Goal: Task Accomplishment & Management: Complete application form

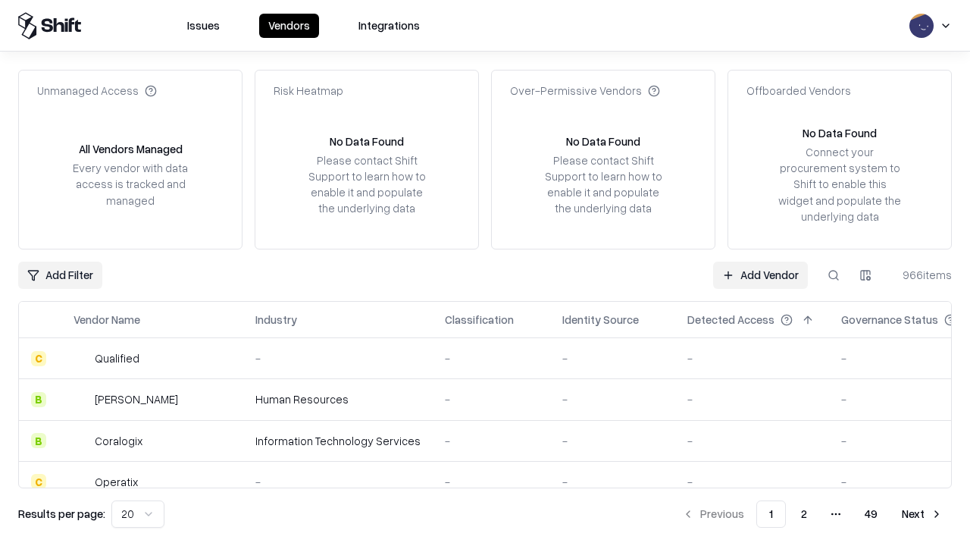
click at [760, 274] on link "Add Vendor" at bounding box center [760, 274] width 95 height 27
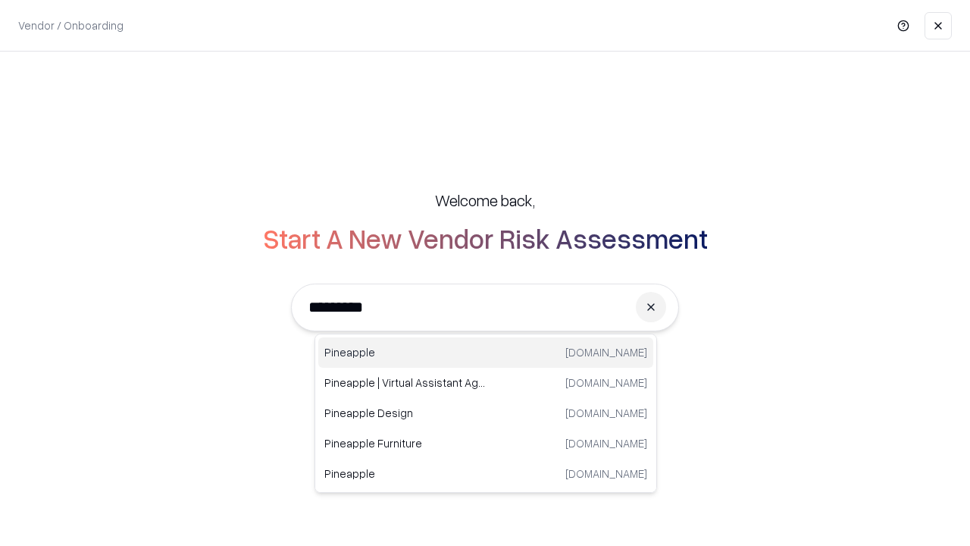
click at [486, 352] on div "Pineapple [DOMAIN_NAME]" at bounding box center [485, 352] width 335 height 30
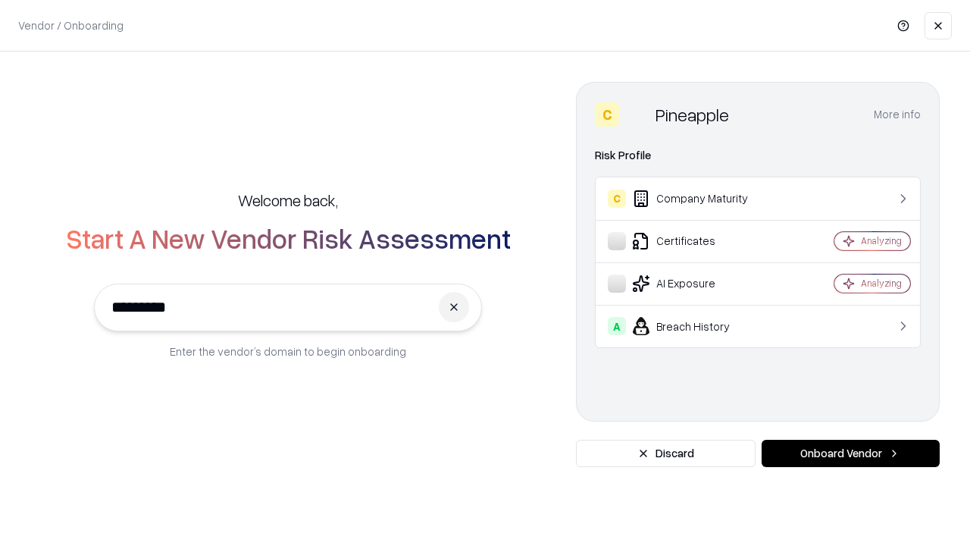
type input "*********"
click at [850, 453] on button "Onboard Vendor" at bounding box center [851, 453] width 178 height 27
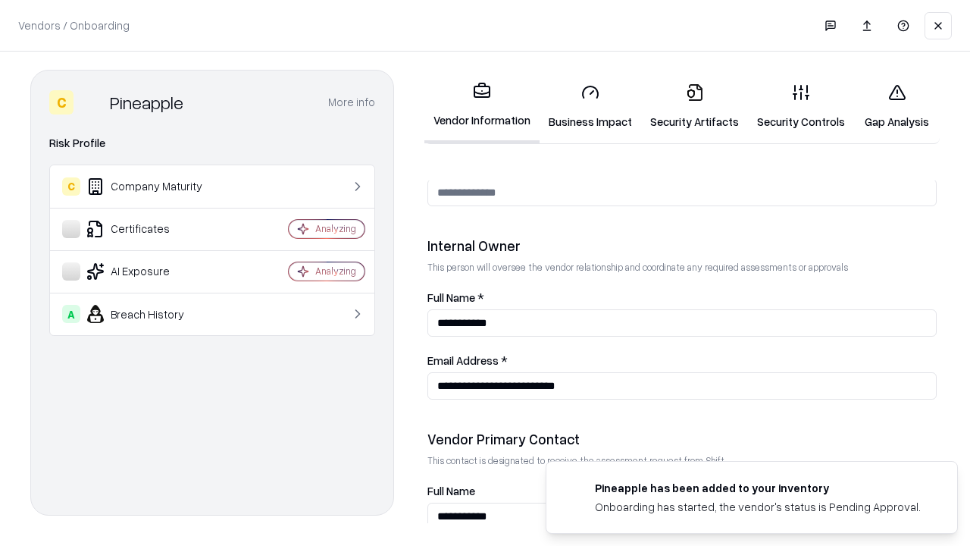
scroll to position [785, 0]
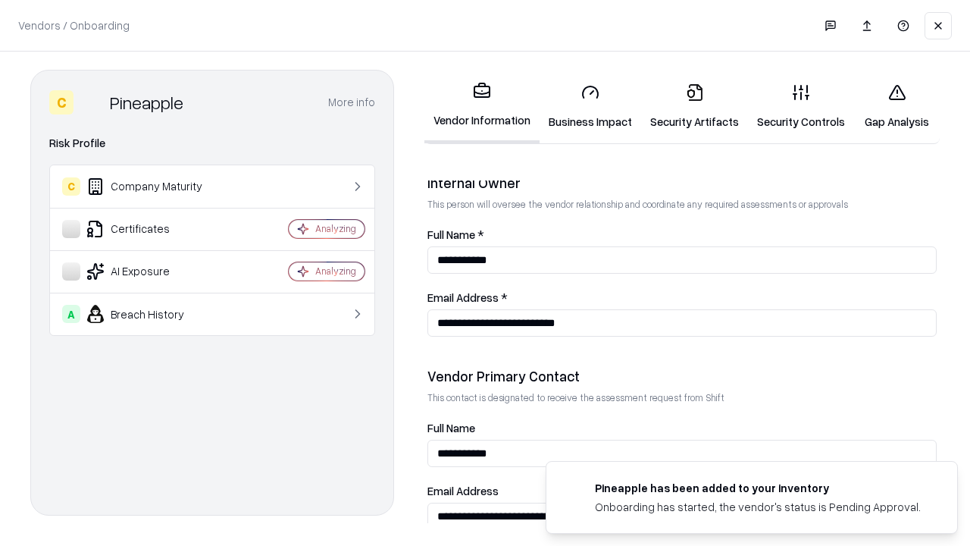
click at [590, 106] on link "Business Impact" at bounding box center [591, 106] width 102 height 70
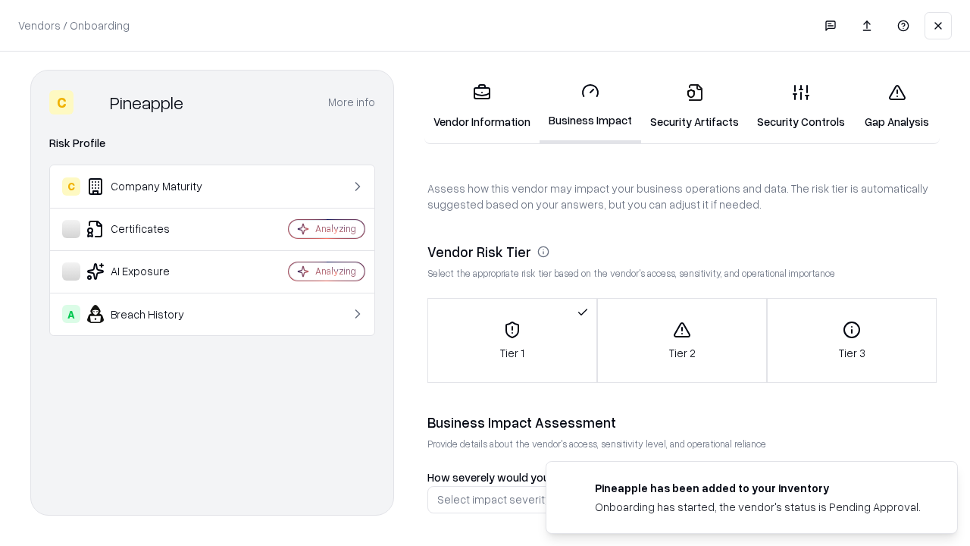
click at [897, 106] on link "Gap Analysis" at bounding box center [897, 106] width 86 height 70
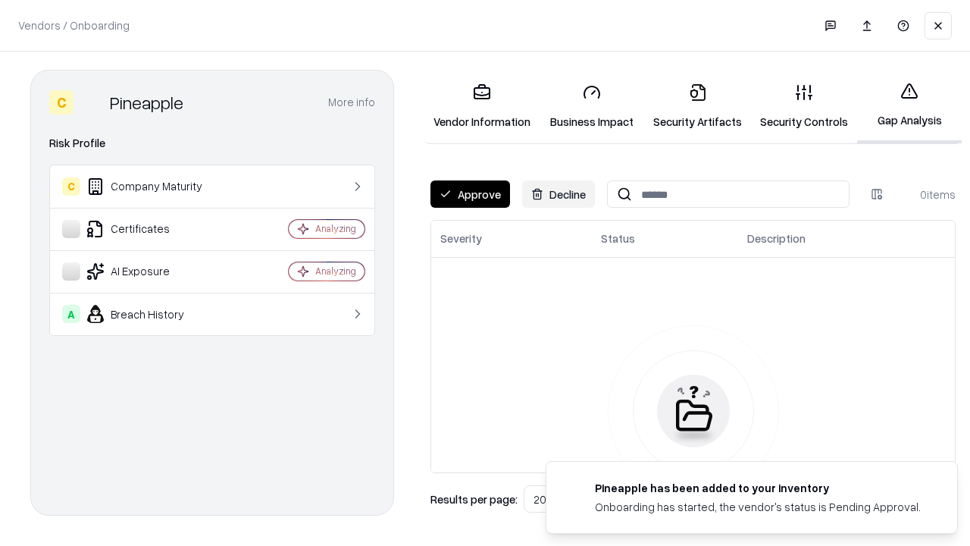
click at [470, 194] on button "Approve" at bounding box center [470, 193] width 80 height 27
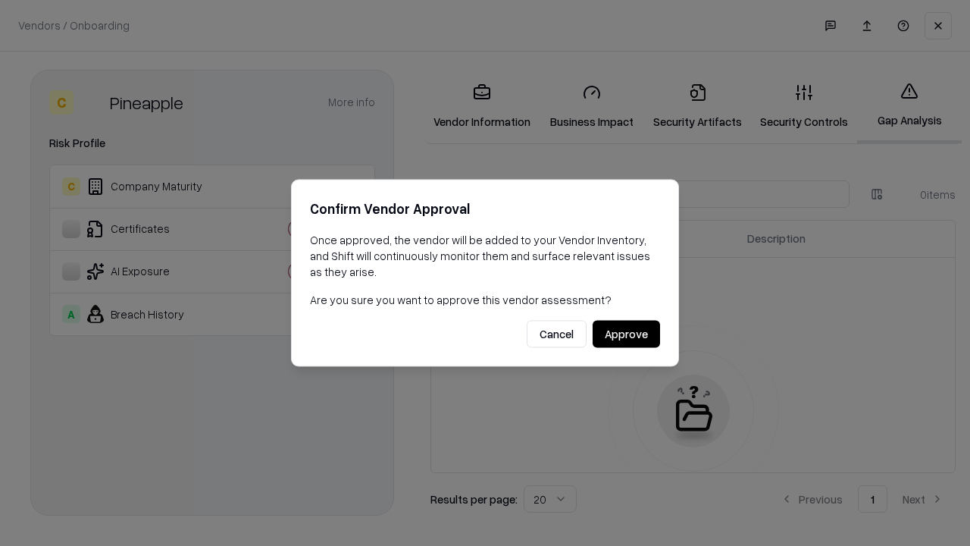
click at [626, 333] on button "Approve" at bounding box center [626, 334] width 67 height 27
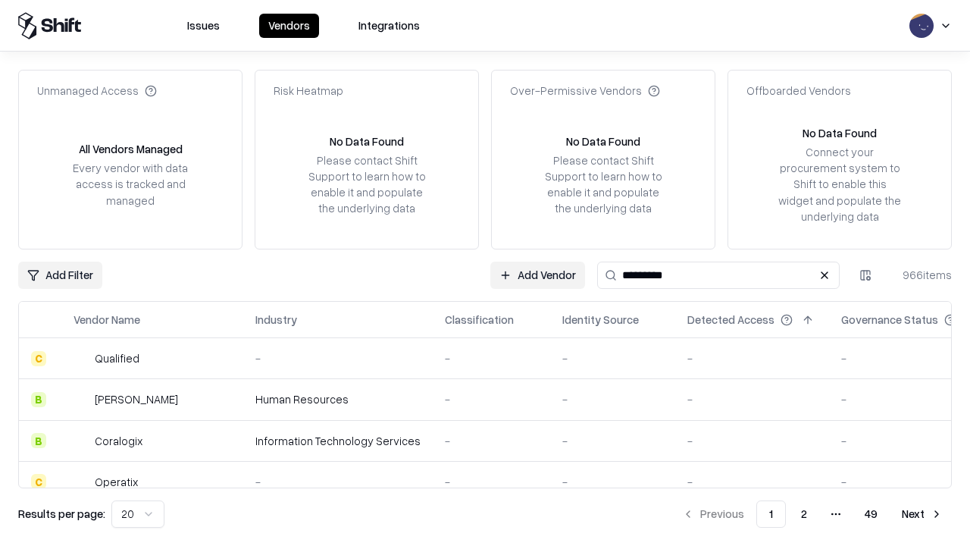
type input "*********"
click at [760, 274] on link "Add Vendor" at bounding box center [760, 274] width 95 height 27
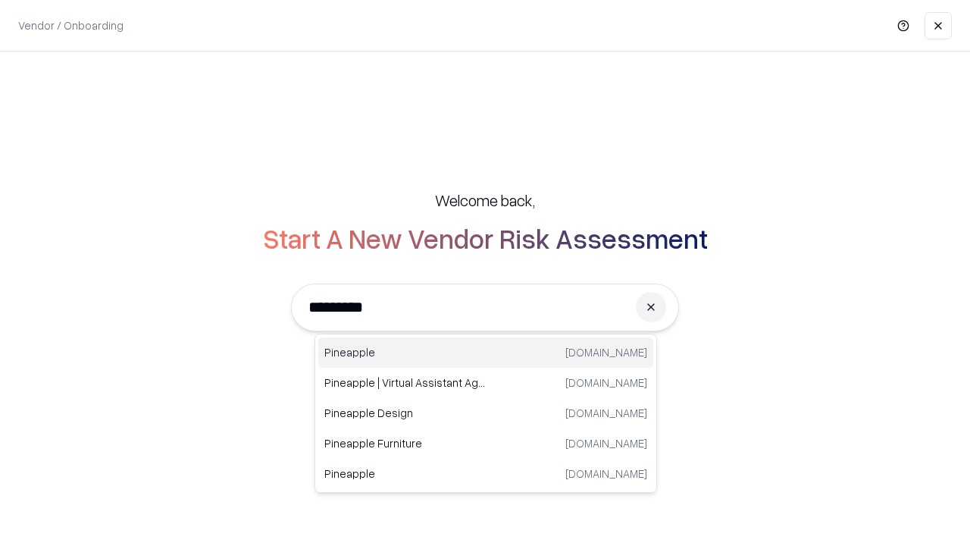
click at [486, 352] on div "Pineapple [DOMAIN_NAME]" at bounding box center [485, 352] width 335 height 30
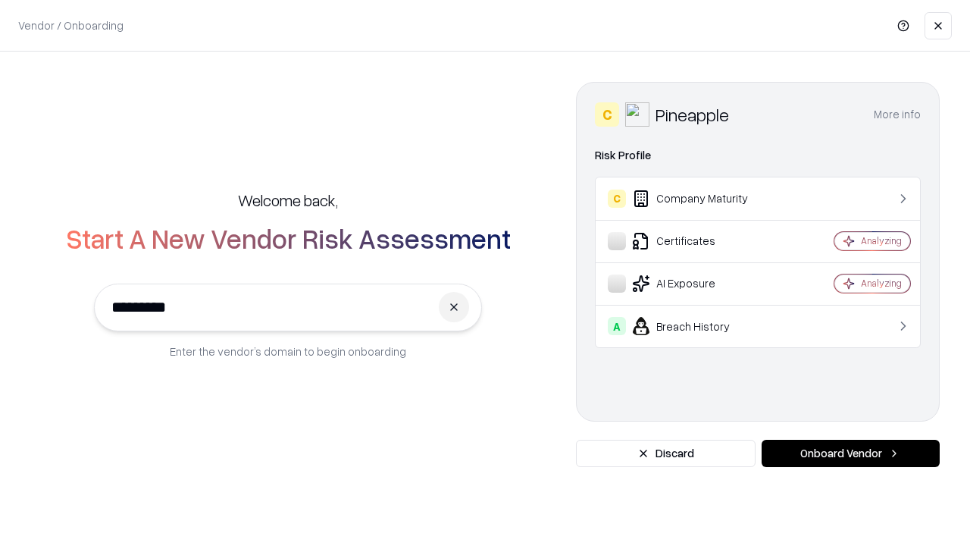
type input "*********"
click at [850, 453] on button "Onboard Vendor" at bounding box center [851, 453] width 178 height 27
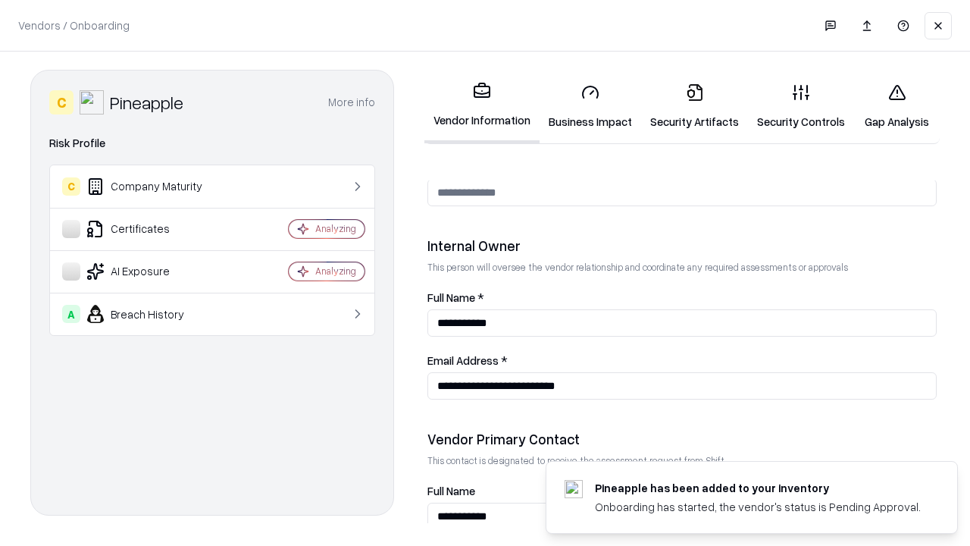
scroll to position [785, 0]
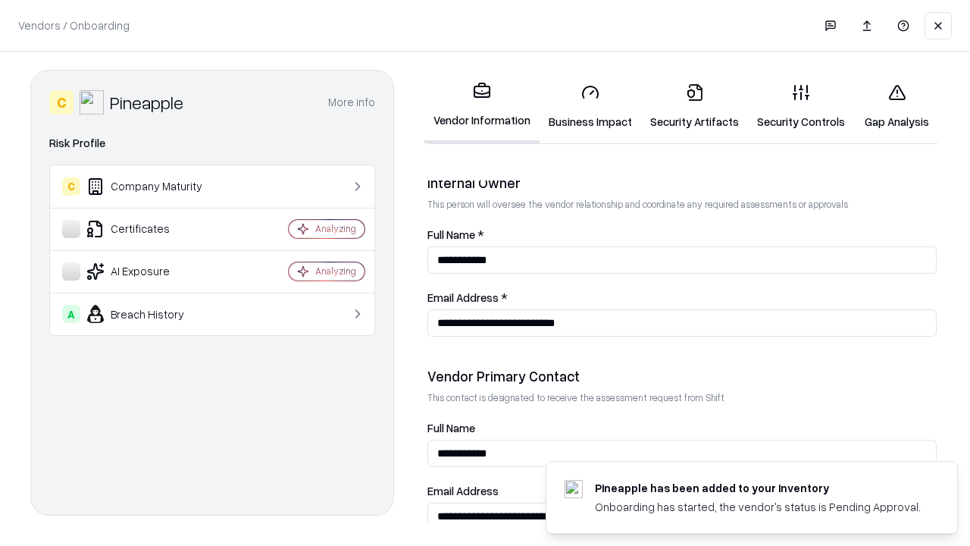
click at [897, 106] on link "Gap Analysis" at bounding box center [897, 106] width 86 height 70
